Goal: Information Seeking & Learning: Learn about a topic

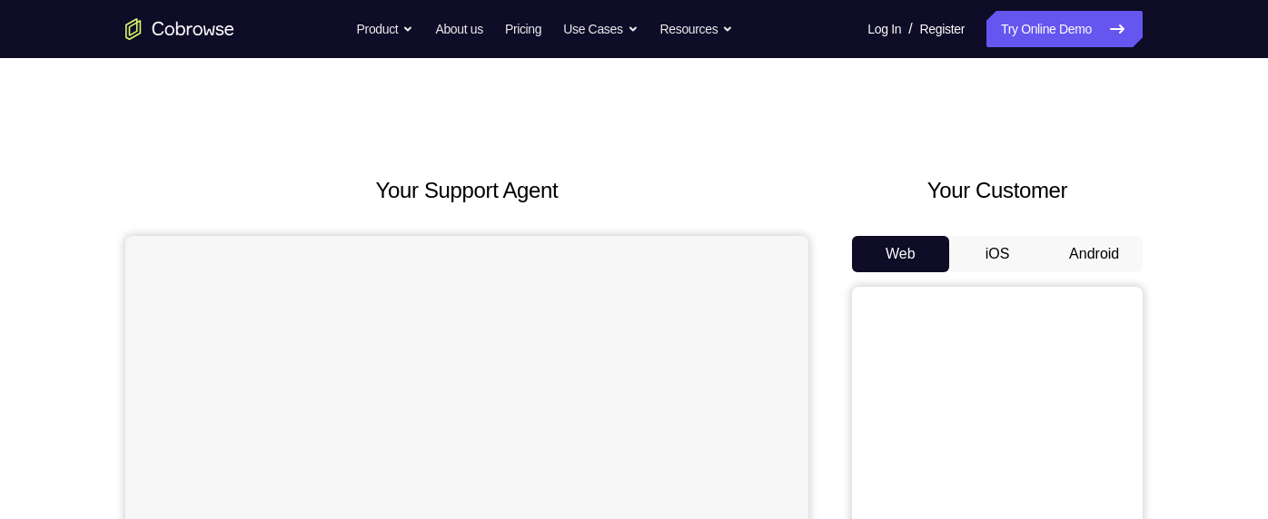
scroll to position [83, 0]
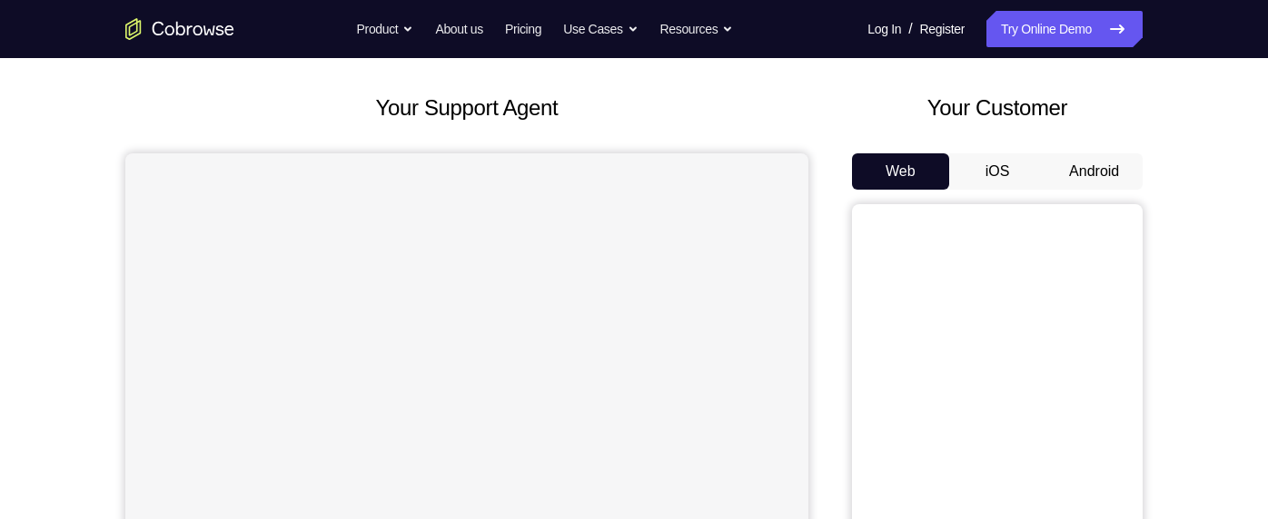
click at [1087, 165] on button "Android" at bounding box center [1093, 171] width 97 height 36
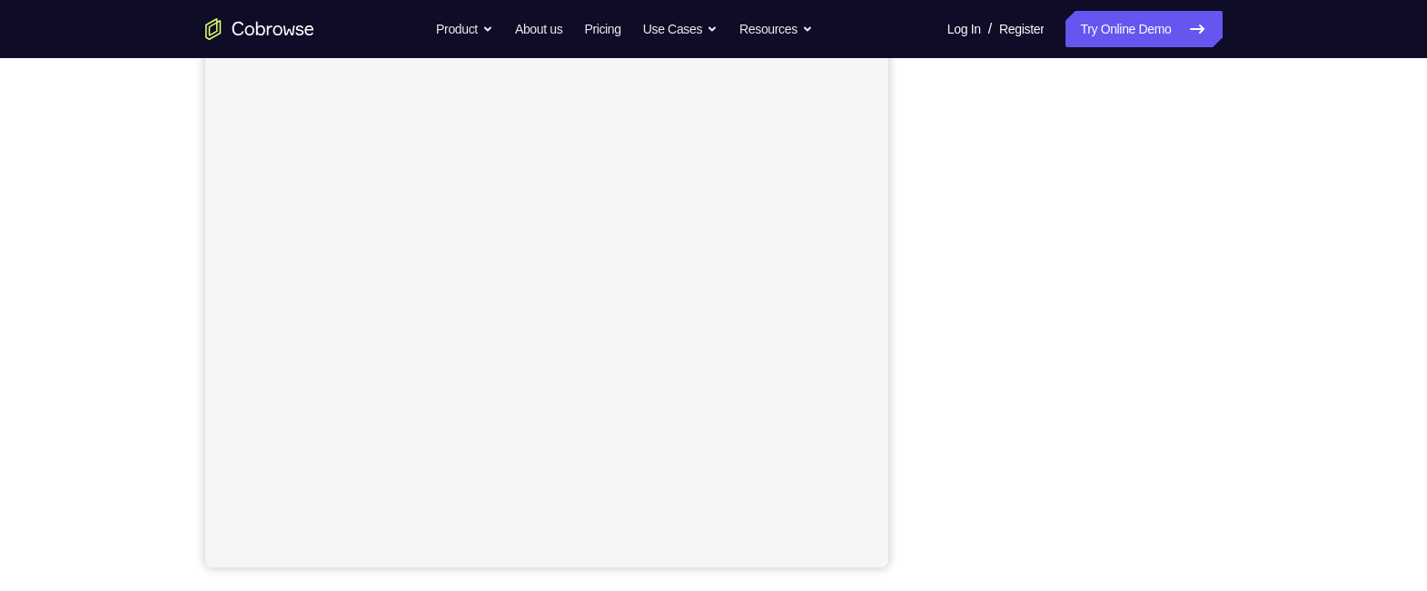
scroll to position [272, 0]
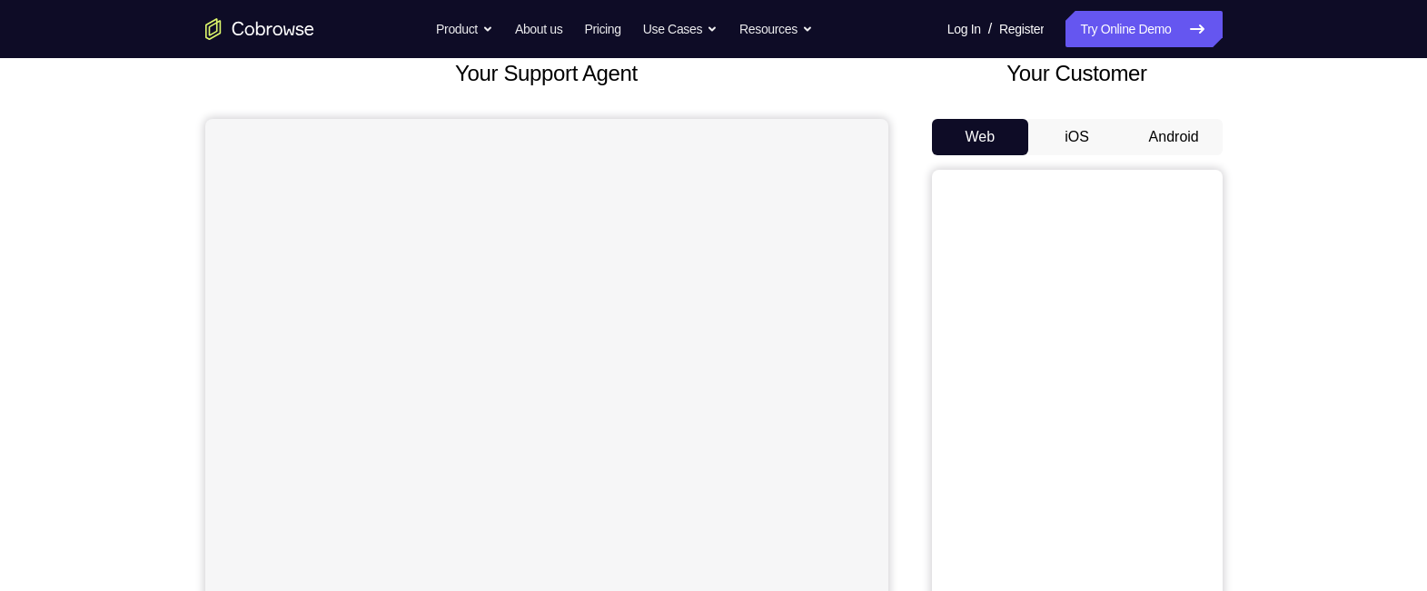
scroll to position [149, 0]
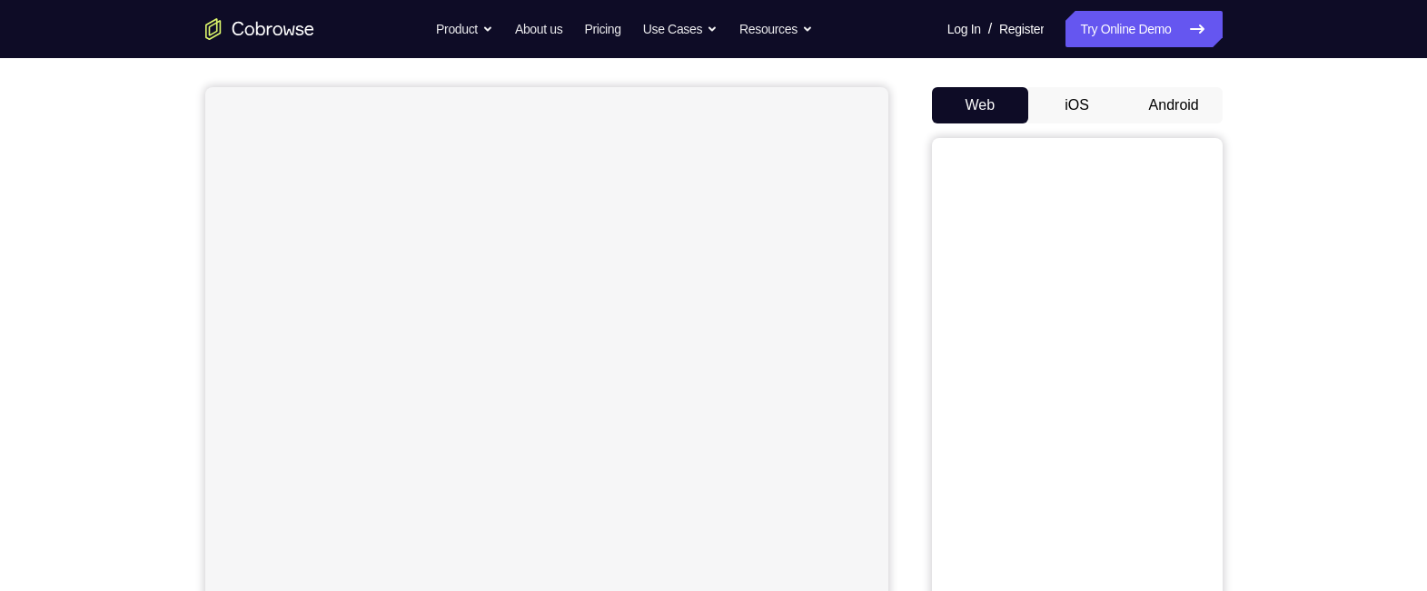
click at [1190, 101] on button "Android" at bounding box center [1173, 105] width 97 height 36
